Goal: Task Accomplishment & Management: Use online tool/utility

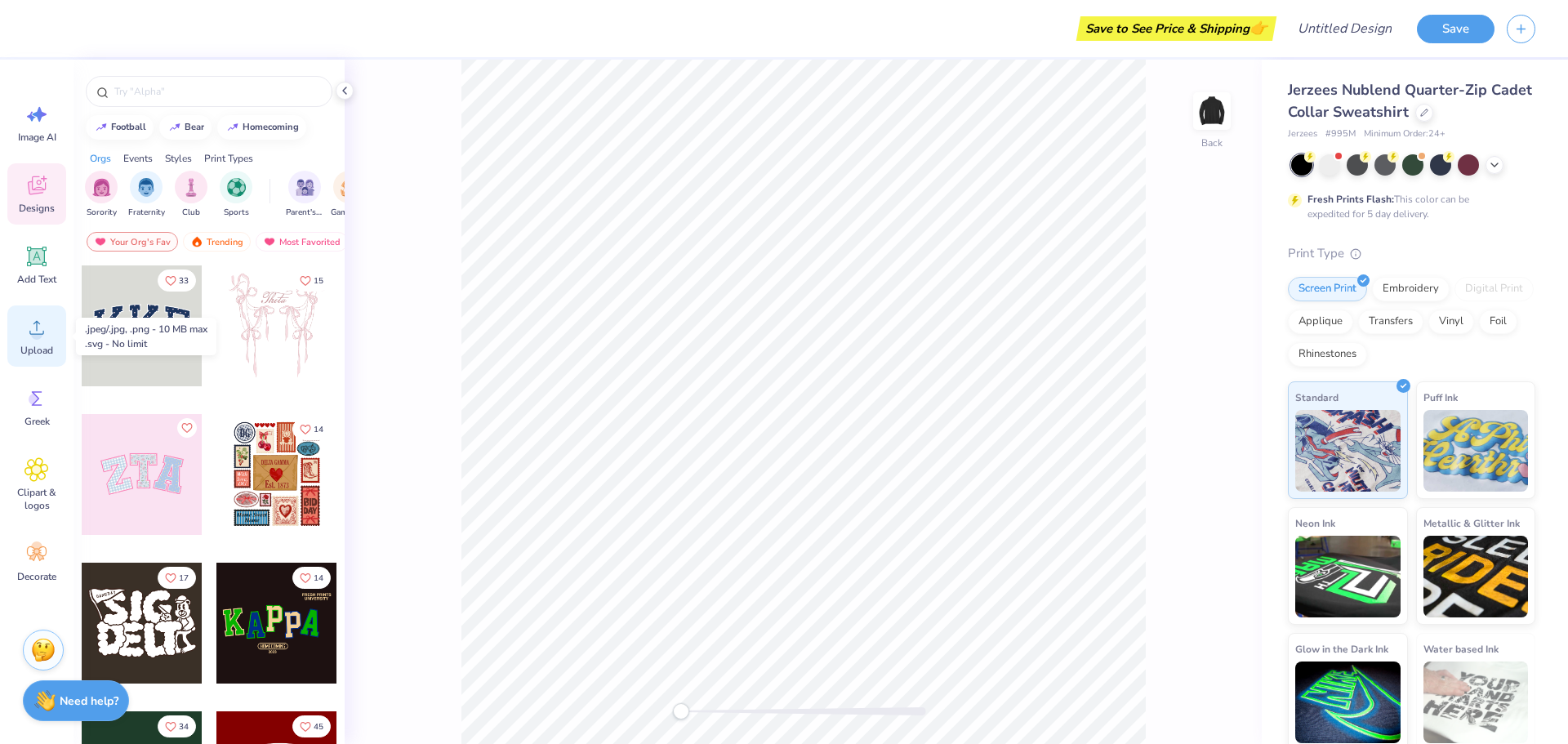
click at [24, 318] on div "Upload" at bounding box center [37, 336] width 59 height 61
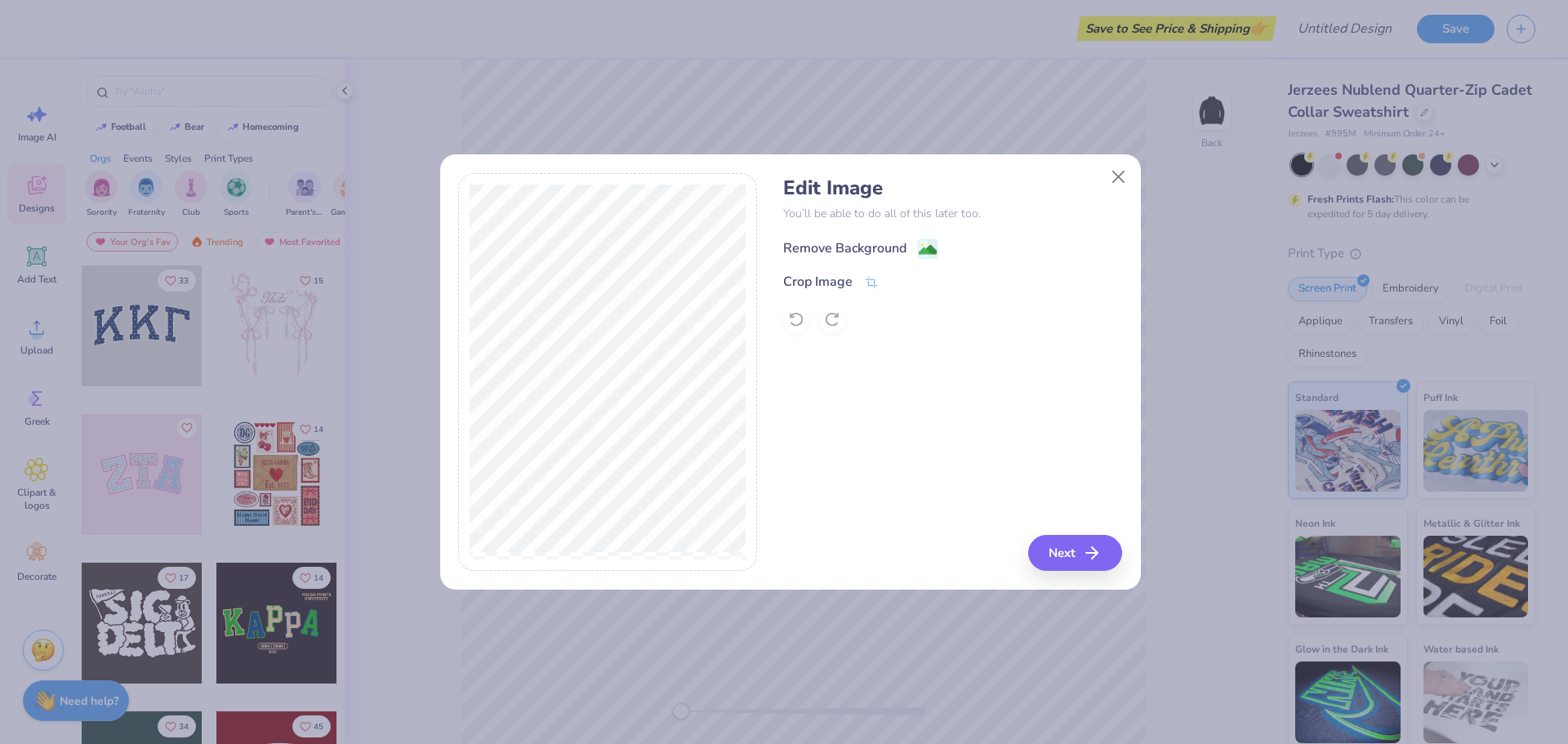
click at [883, 245] on div "Remove Background" at bounding box center [844, 248] width 123 height 20
click at [1048, 544] on button "Next" at bounding box center [1077, 553] width 94 height 36
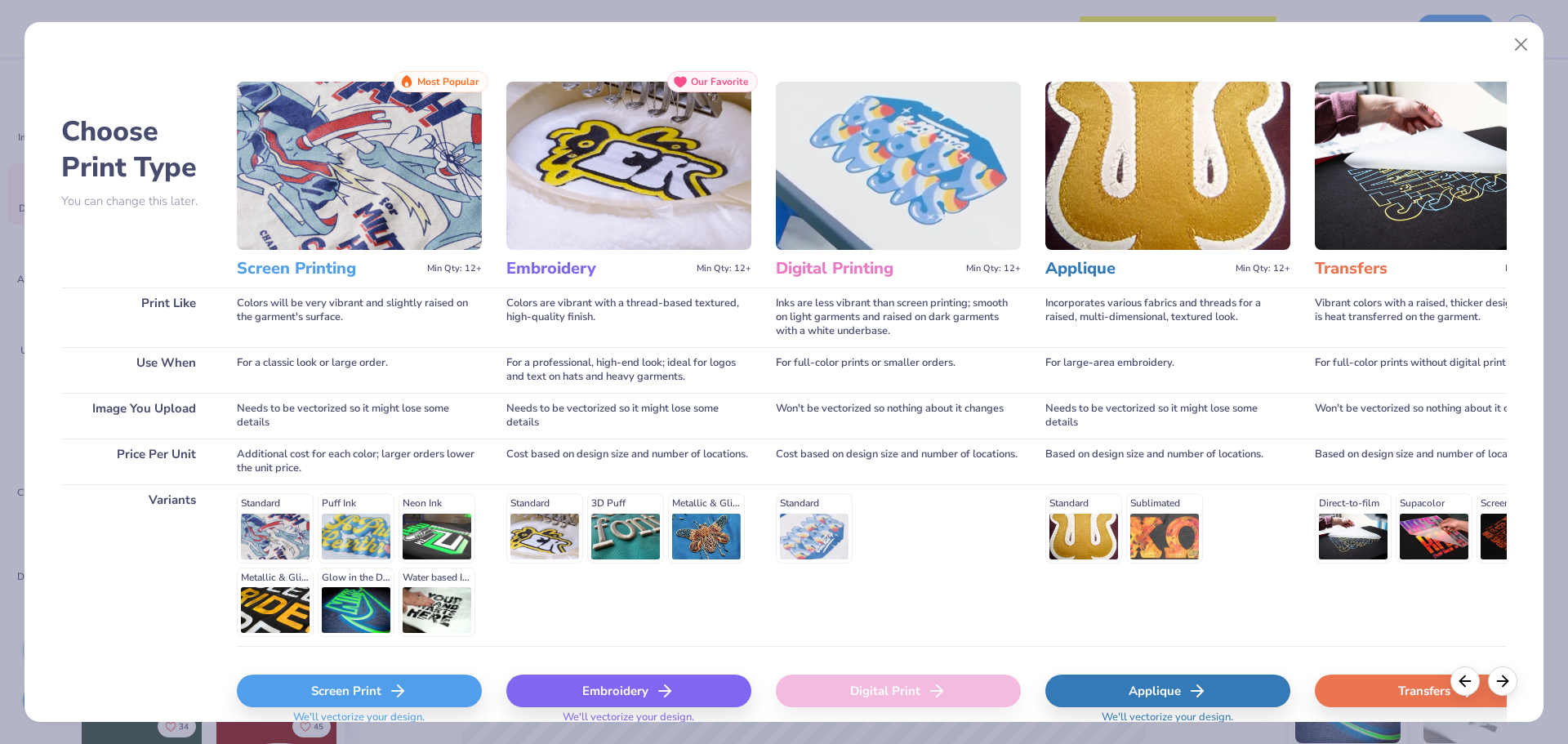
click at [652, 681] on div "Embroidery" at bounding box center [629, 690] width 245 height 32
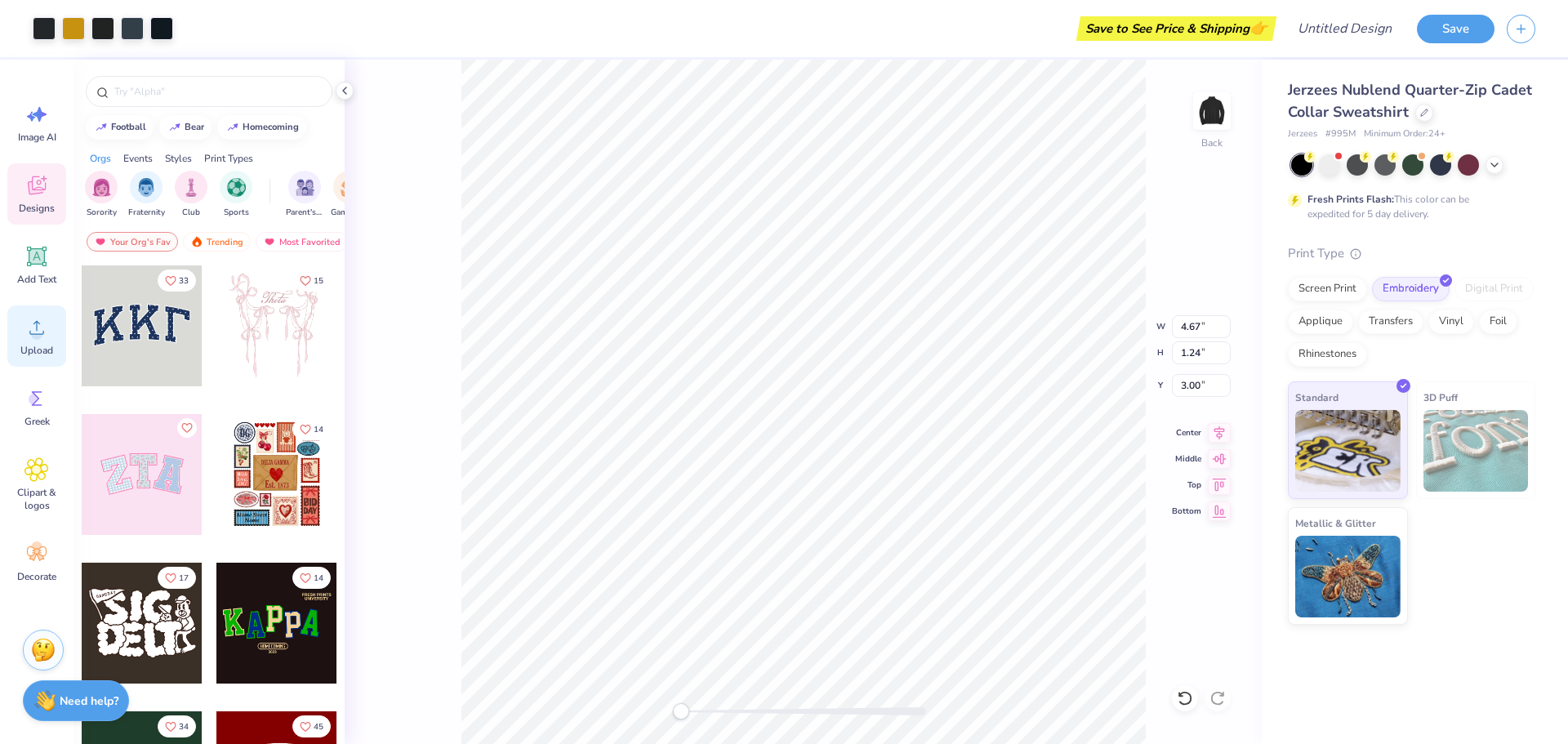
click at [39, 341] on div "Upload" at bounding box center [37, 336] width 59 height 61
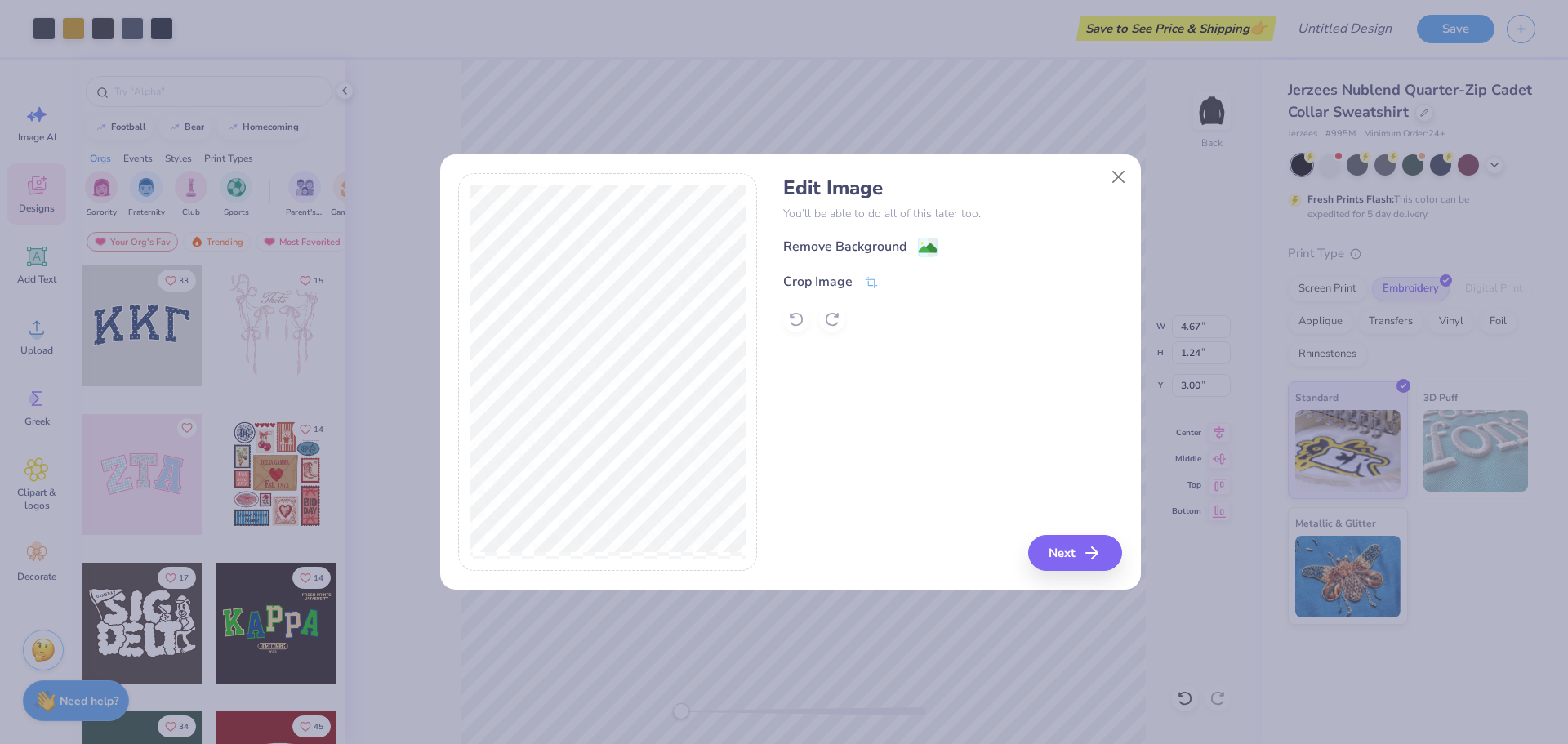
click at [849, 239] on div "Remove Background" at bounding box center [844, 246] width 123 height 20
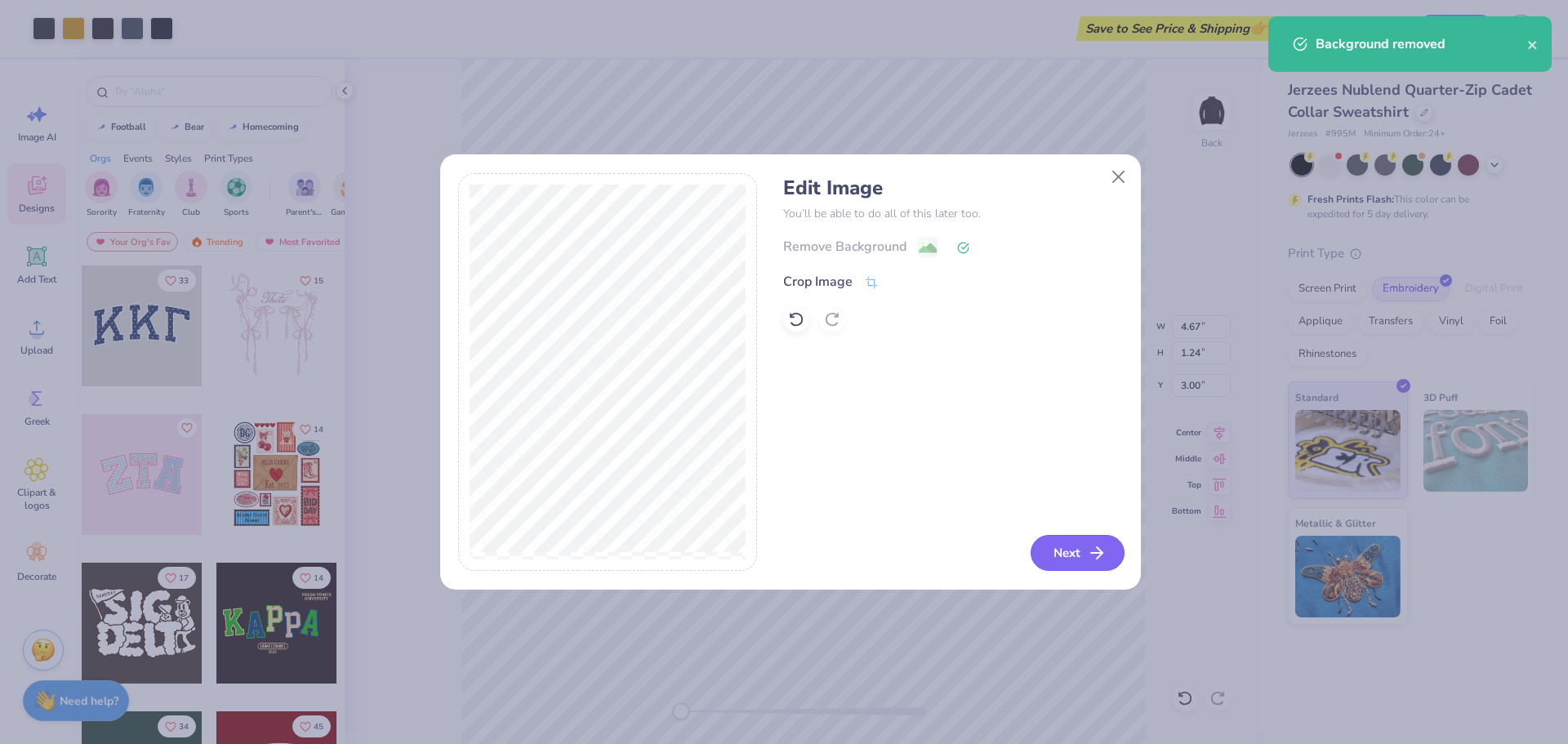
click at [1082, 558] on button "Next" at bounding box center [1077, 553] width 94 height 36
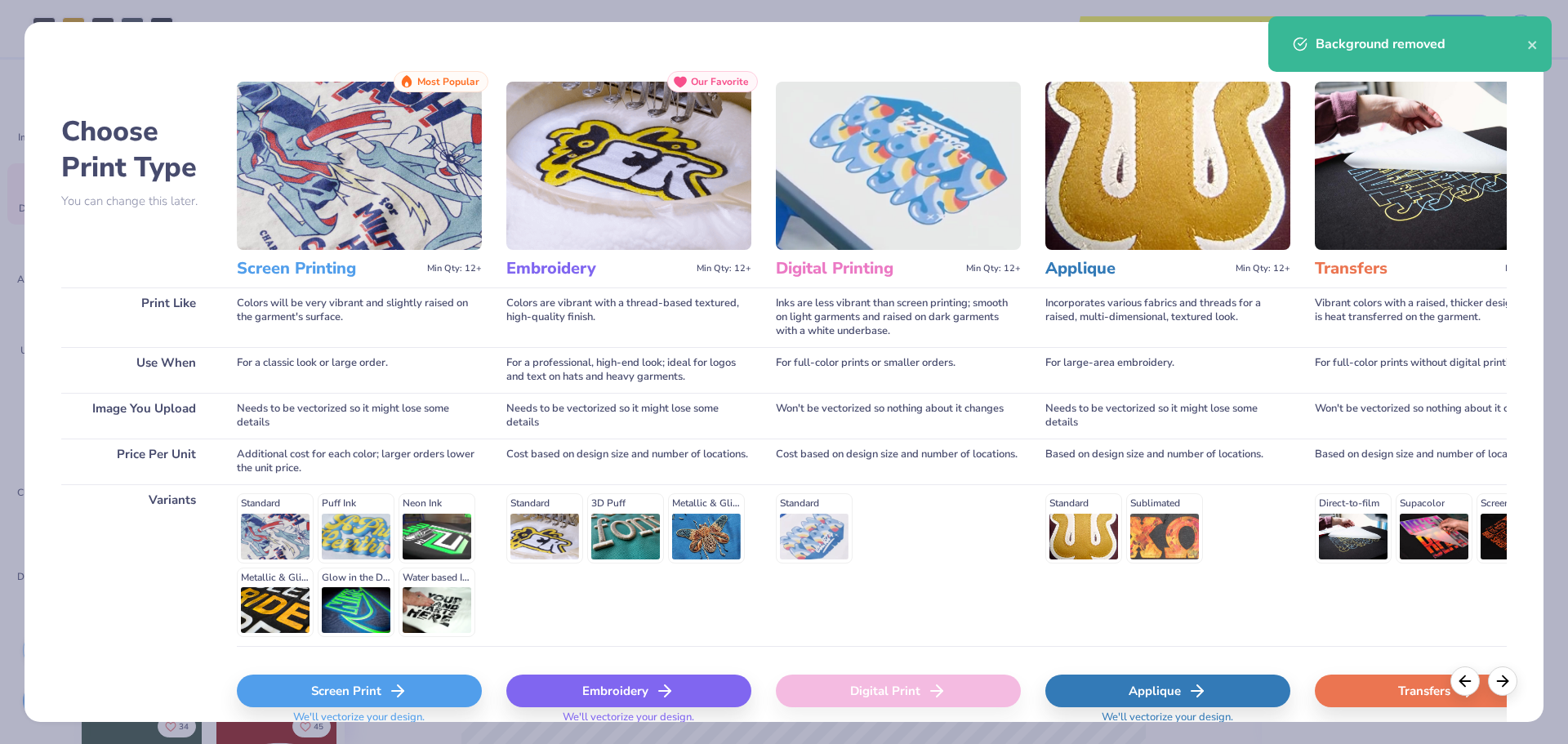
click at [546, 689] on div "Embroidery" at bounding box center [629, 690] width 245 height 32
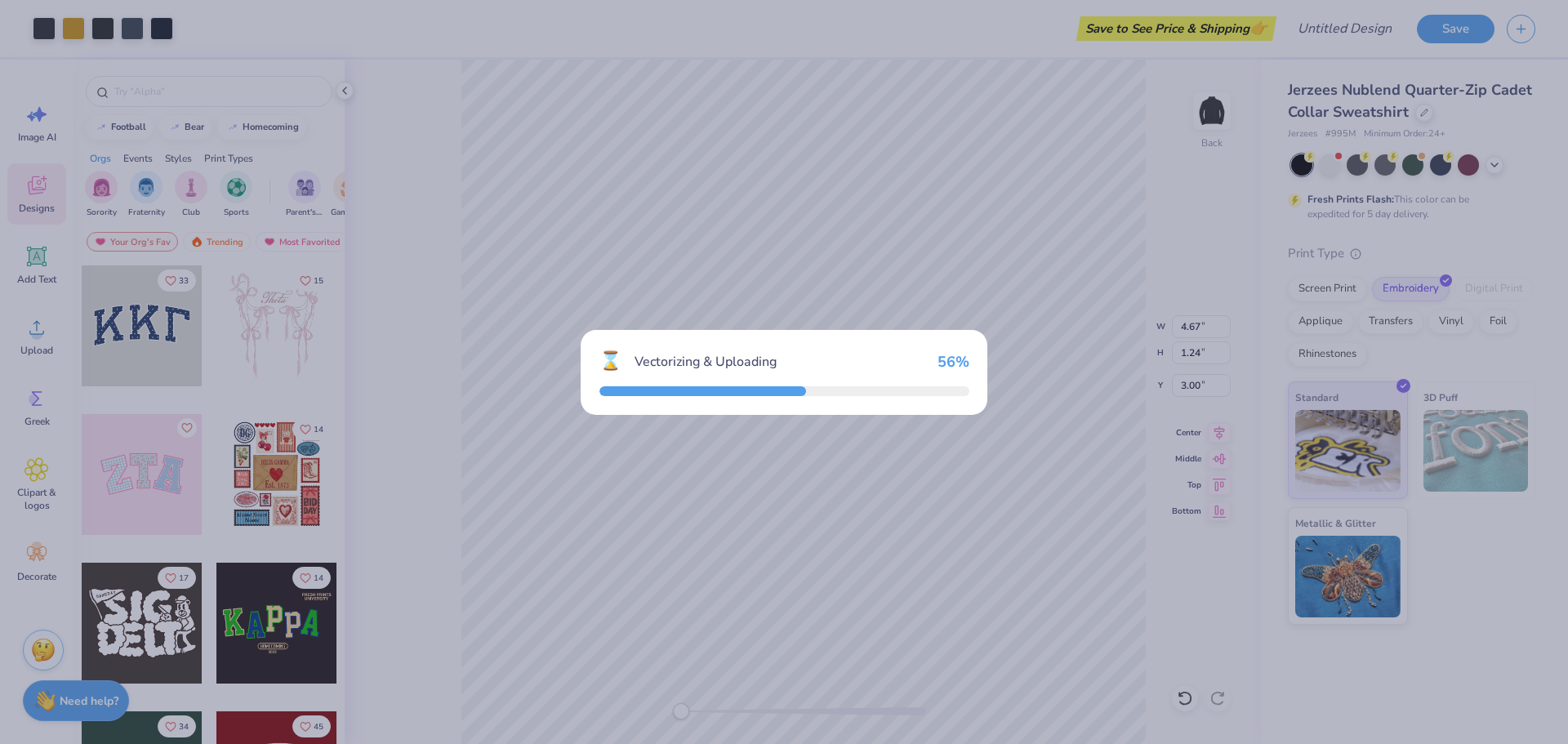
type input "7.94"
type input "2.07"
type input "10.97"
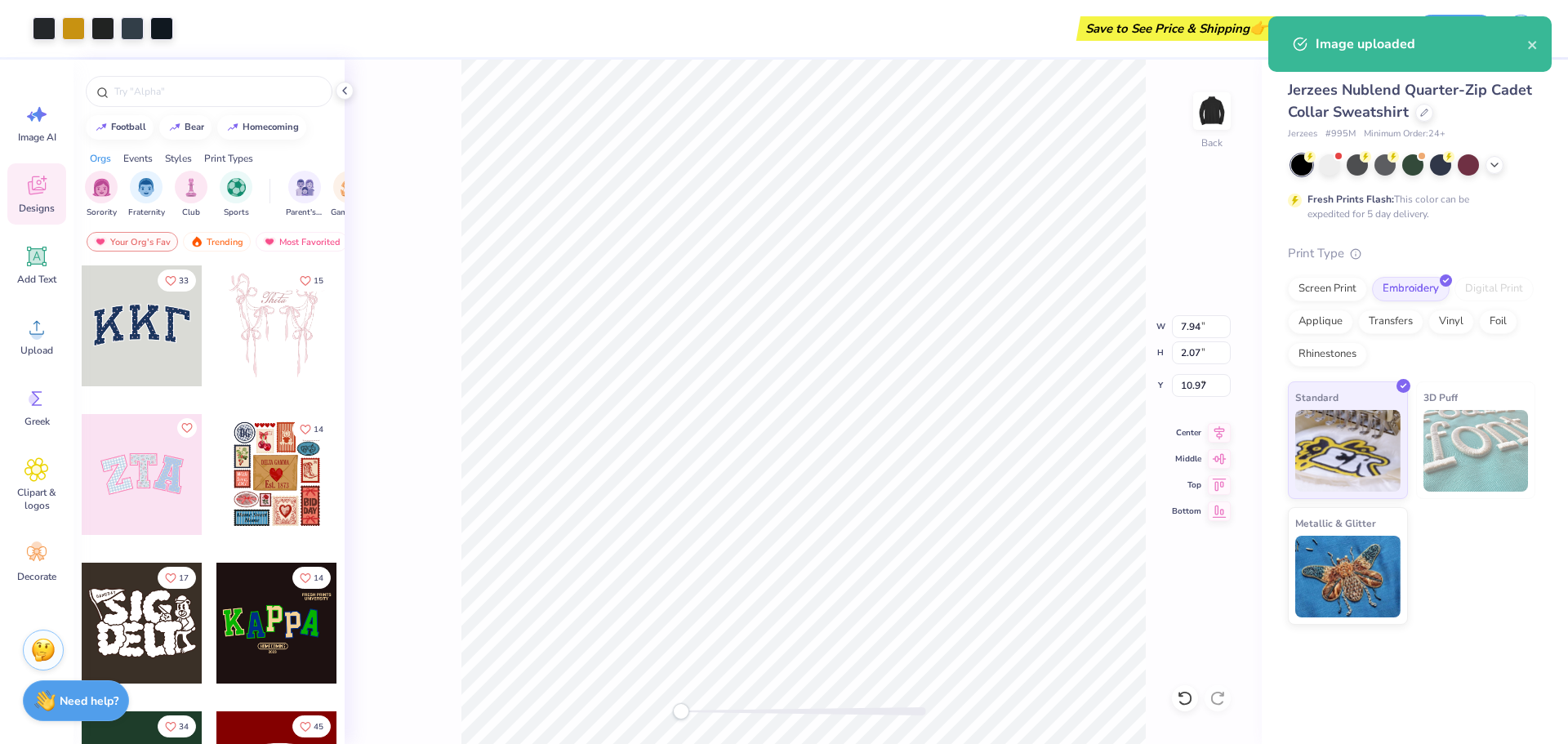
type input "4.67"
type input "1.24"
type input "3.00"
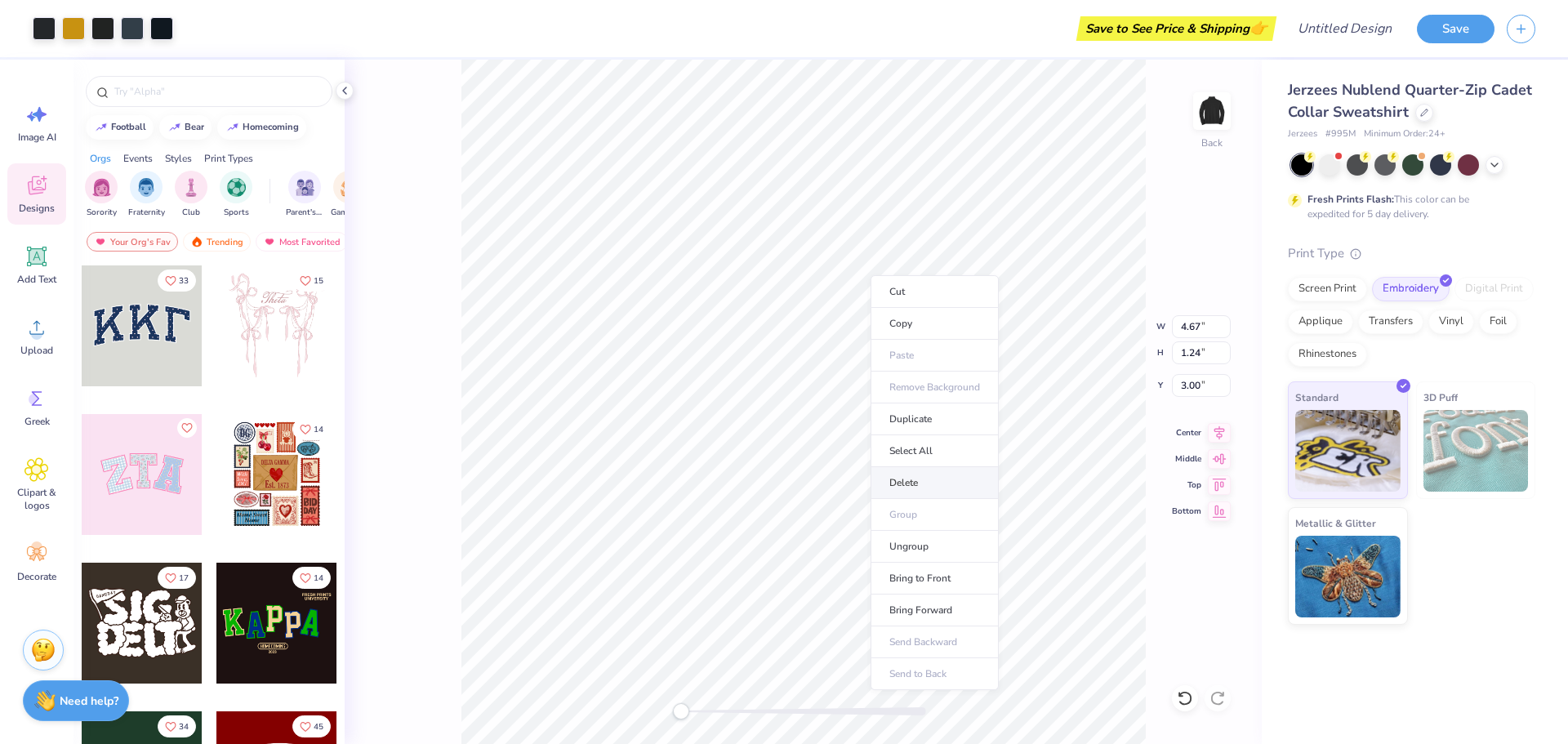
click at [937, 480] on li "Delete" at bounding box center [934, 482] width 128 height 31
type input "3.49"
type input "0.91"
type input "8.99"
click at [960, 537] on li "Delete" at bounding box center [931, 532] width 128 height 31
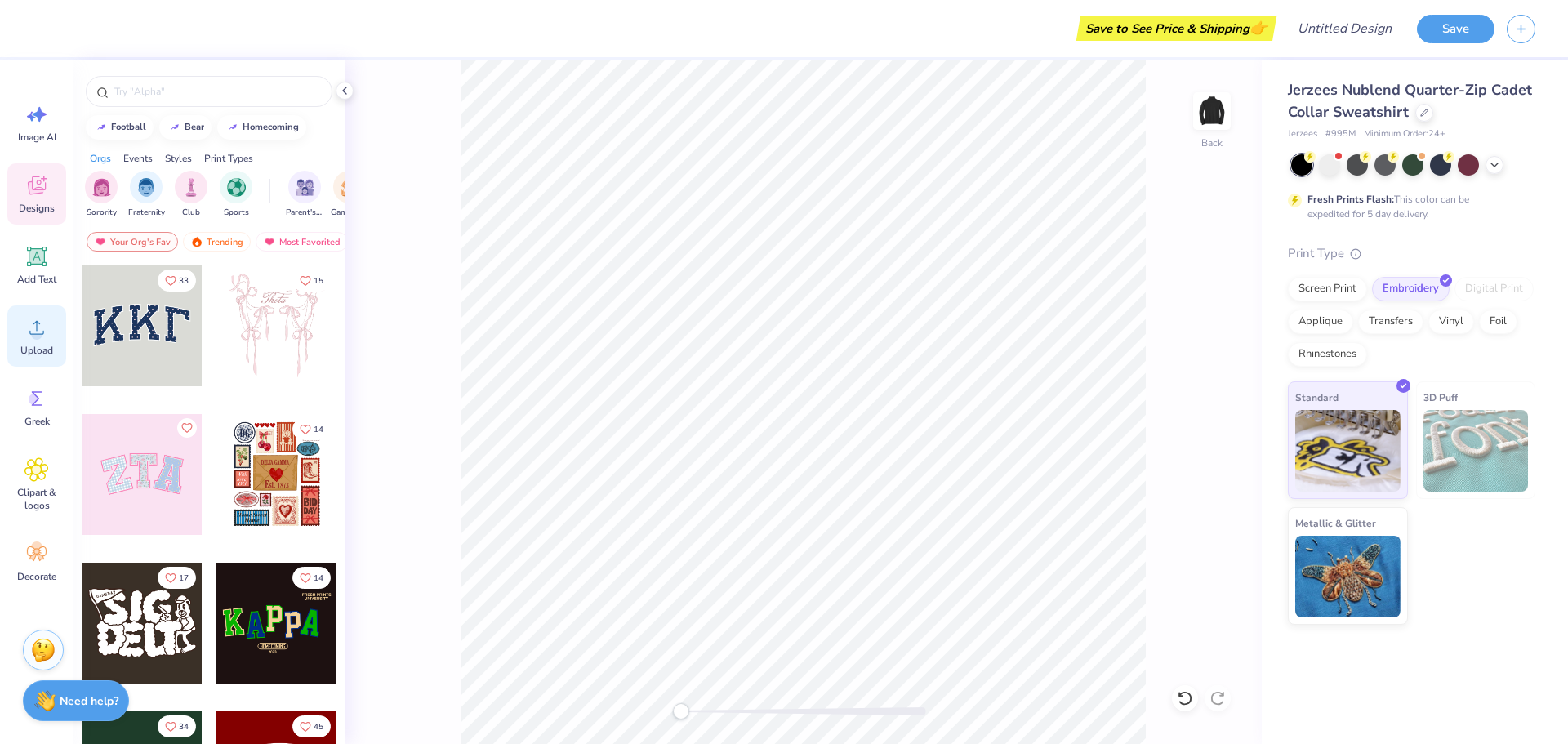
click at [42, 327] on icon at bounding box center [37, 327] width 25 height 25
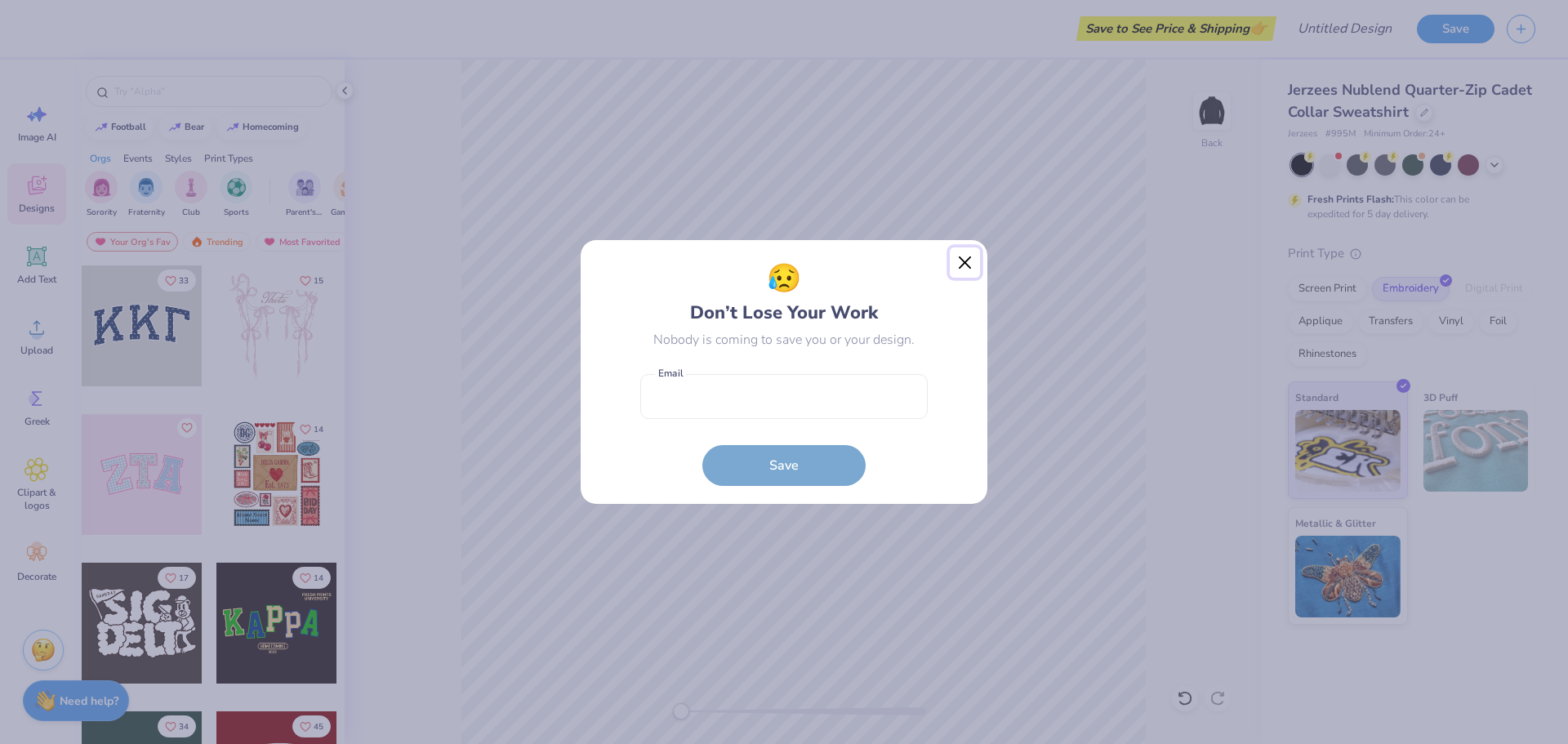
click at [964, 261] on button "Close" at bounding box center [965, 262] width 31 height 31
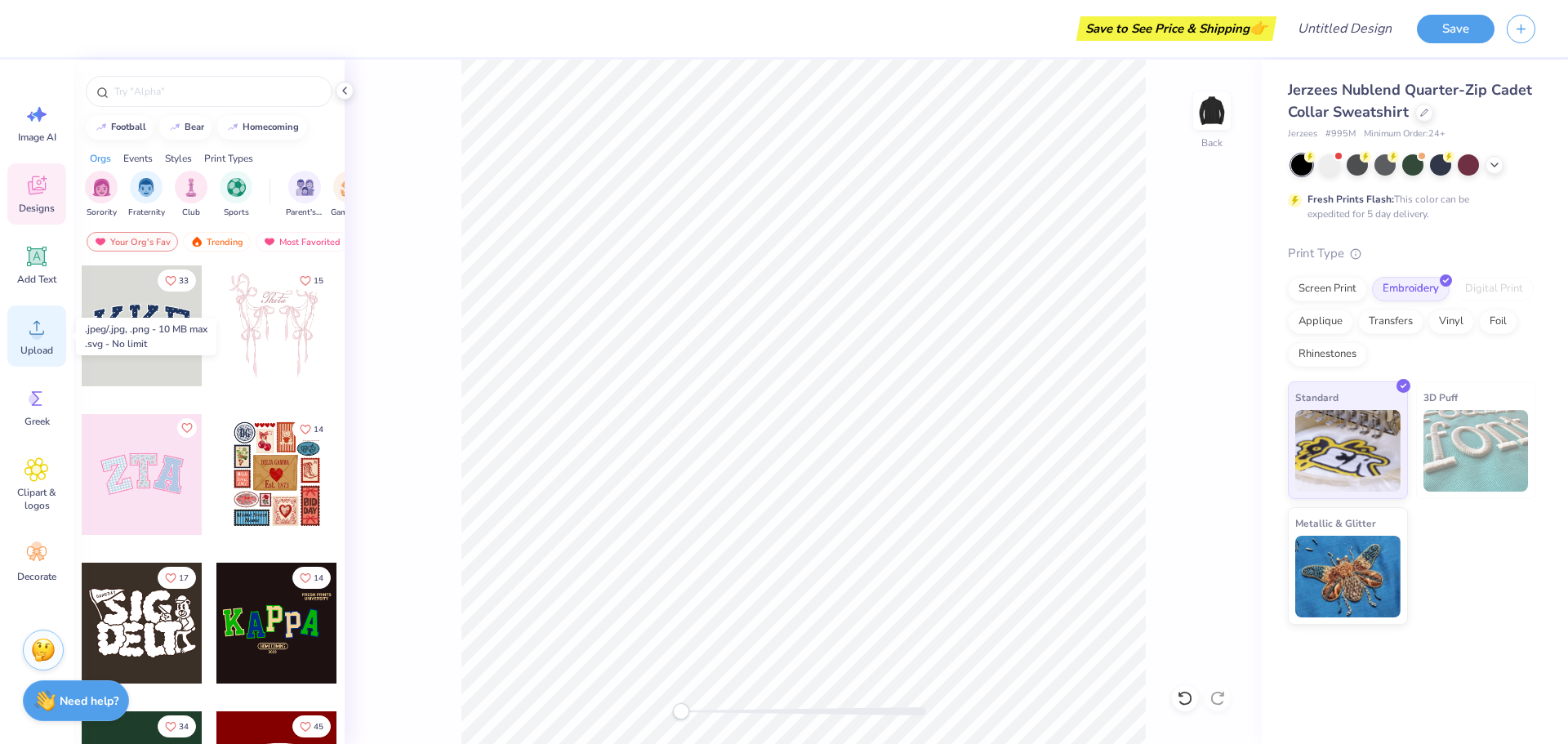
click at [26, 335] on icon at bounding box center [37, 327] width 25 height 25
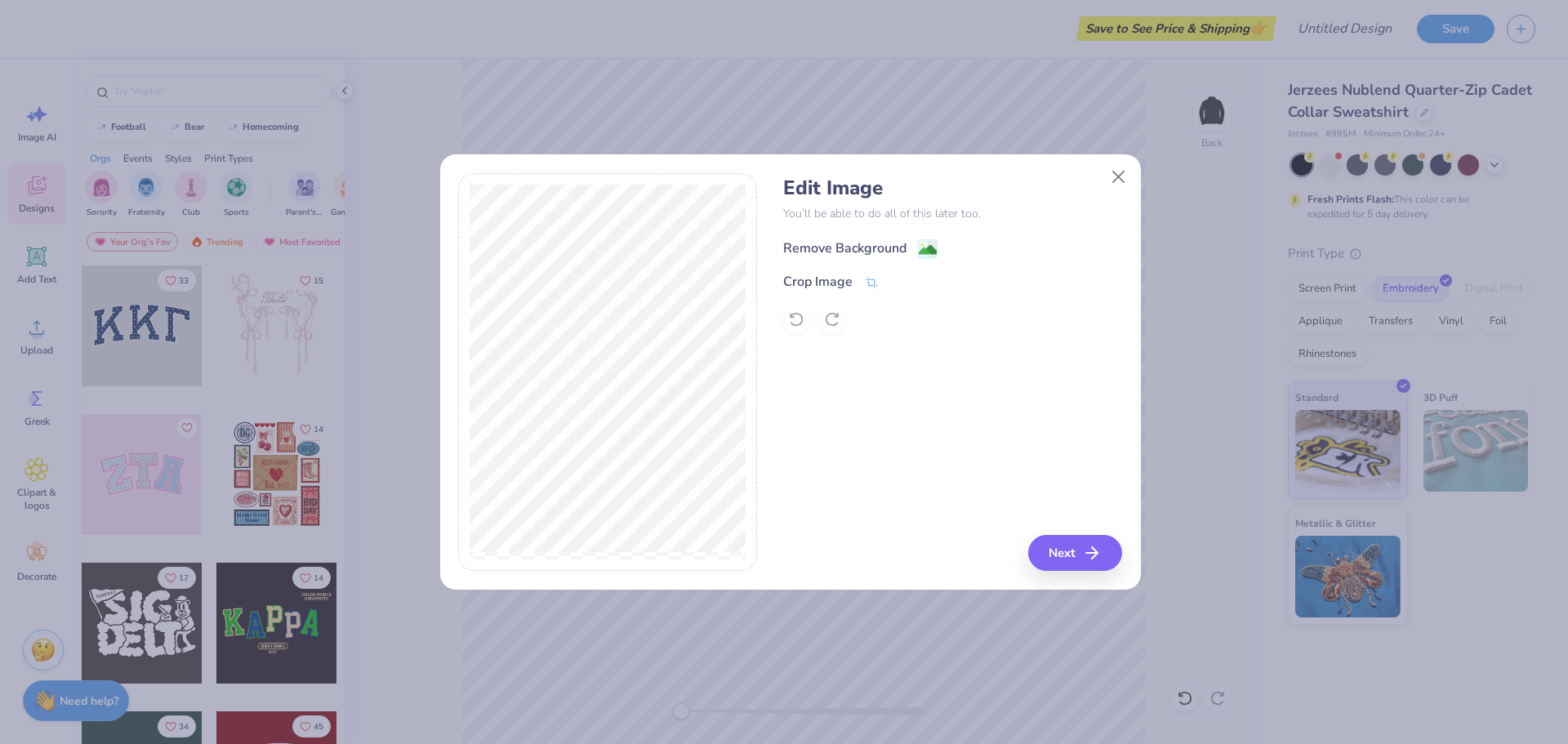
click at [839, 251] on div "Remove Background" at bounding box center [844, 248] width 123 height 20
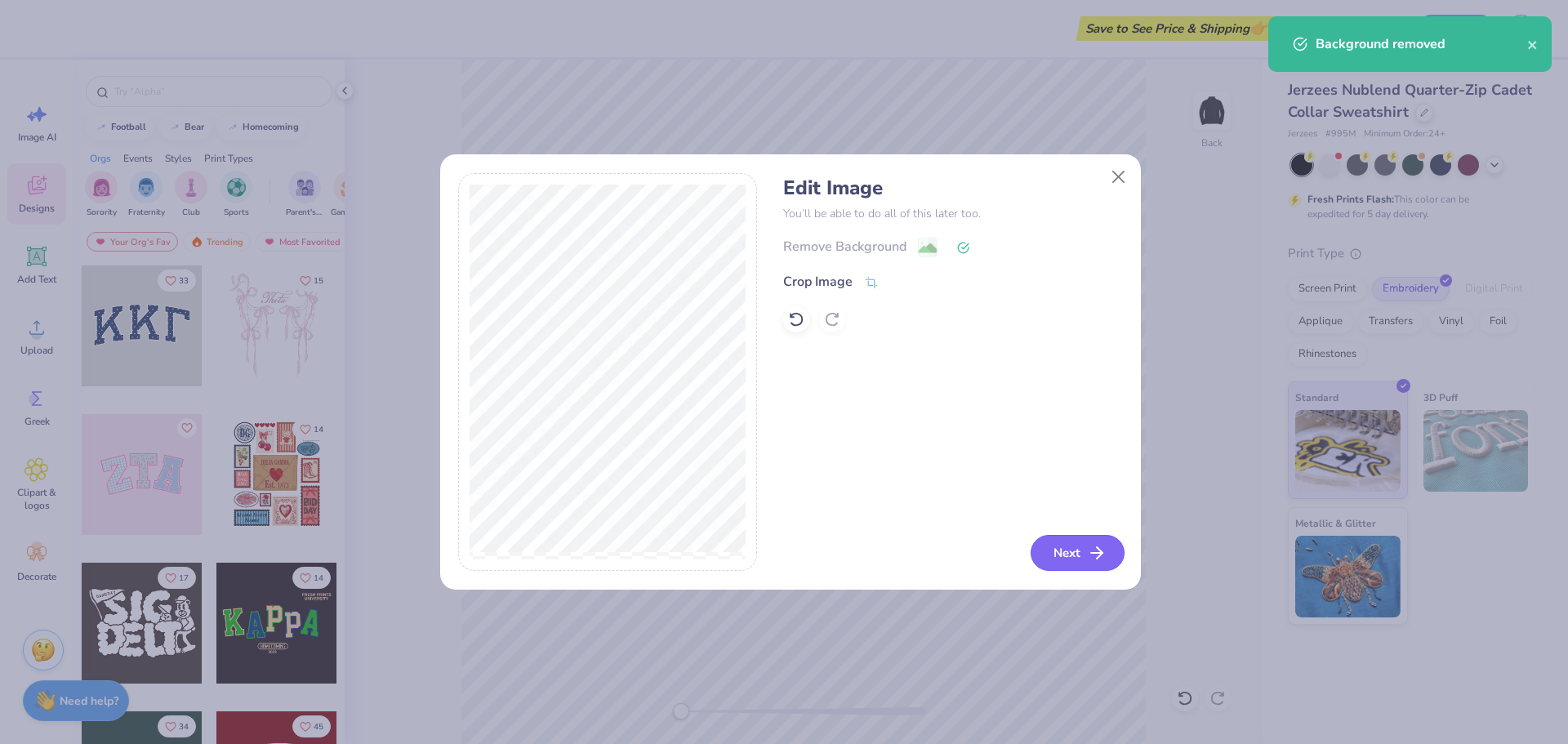
click at [1061, 550] on button "Next" at bounding box center [1077, 553] width 94 height 36
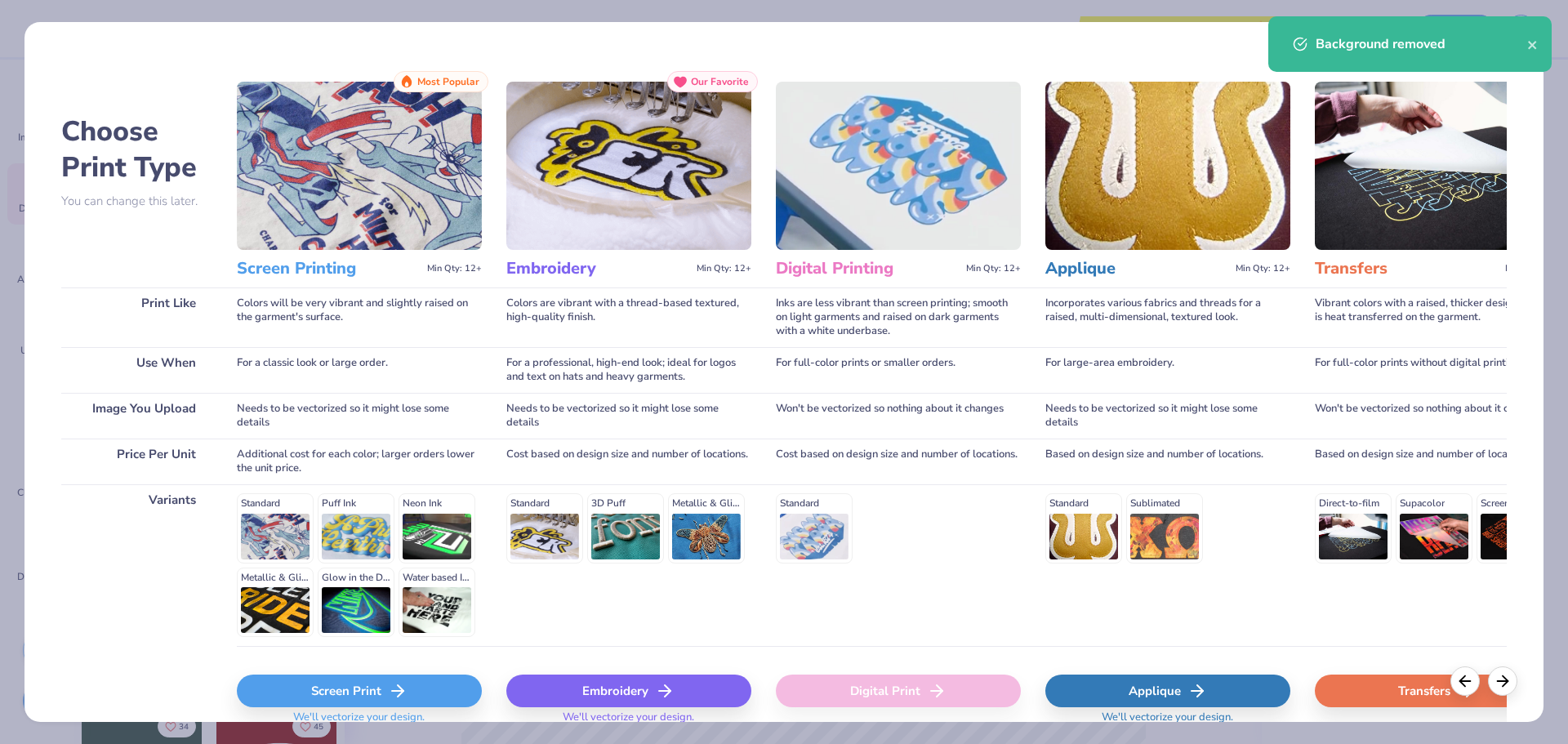
click at [618, 687] on div "Embroidery" at bounding box center [629, 690] width 245 height 32
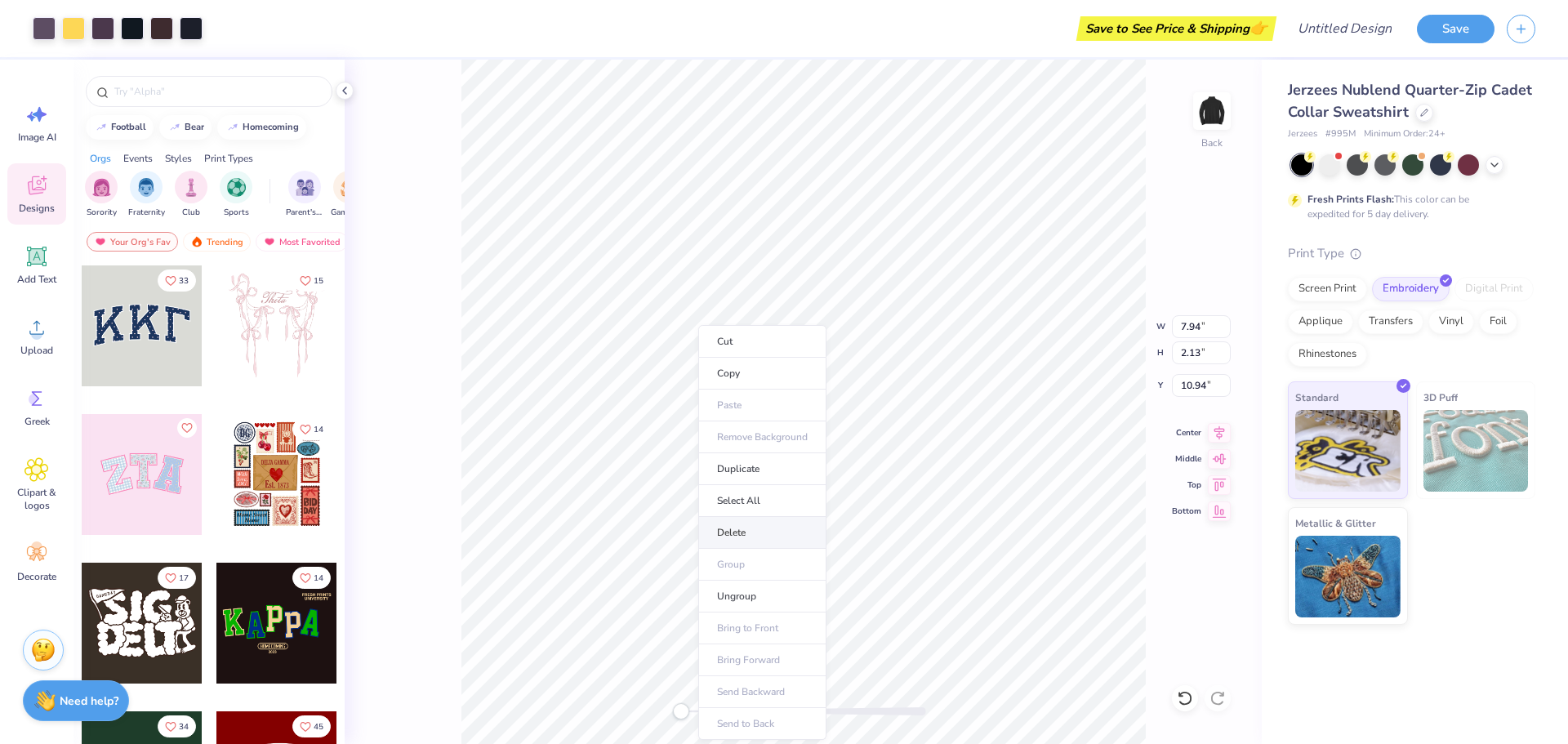
click at [715, 524] on li "Delete" at bounding box center [762, 532] width 128 height 31
